Goal: Navigation & Orientation: Find specific page/section

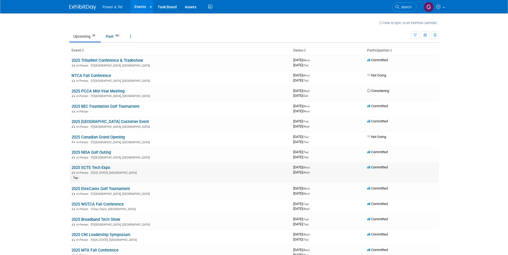
click at [96, 169] on link "2025 SCTE Tech Expo" at bounding box center [90, 167] width 39 height 5
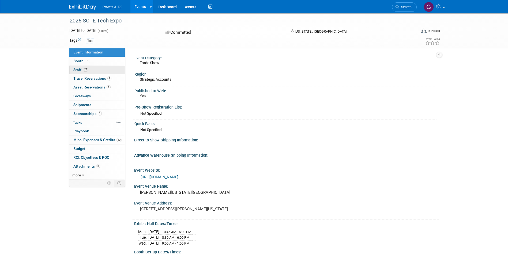
click at [77, 68] on span "Staff 17" at bounding box center [80, 70] width 15 height 4
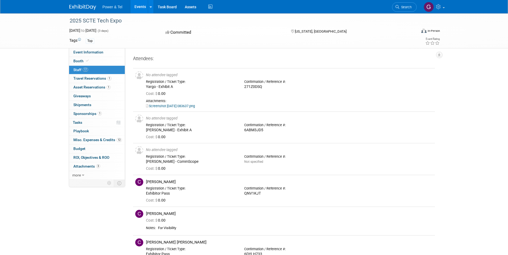
click at [86, 53] on span "Event Information" at bounding box center [88, 52] width 30 height 4
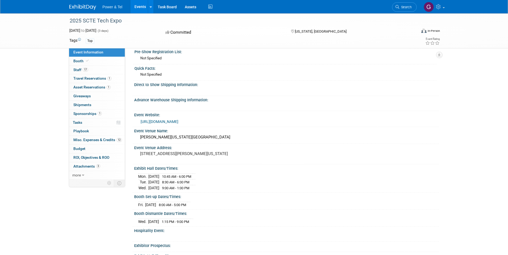
scroll to position [55, 0]
click at [178, 122] on link "[URL][DOMAIN_NAME]" at bounding box center [160, 122] width 38 height 4
